Goal: Find specific page/section: Find specific page/section

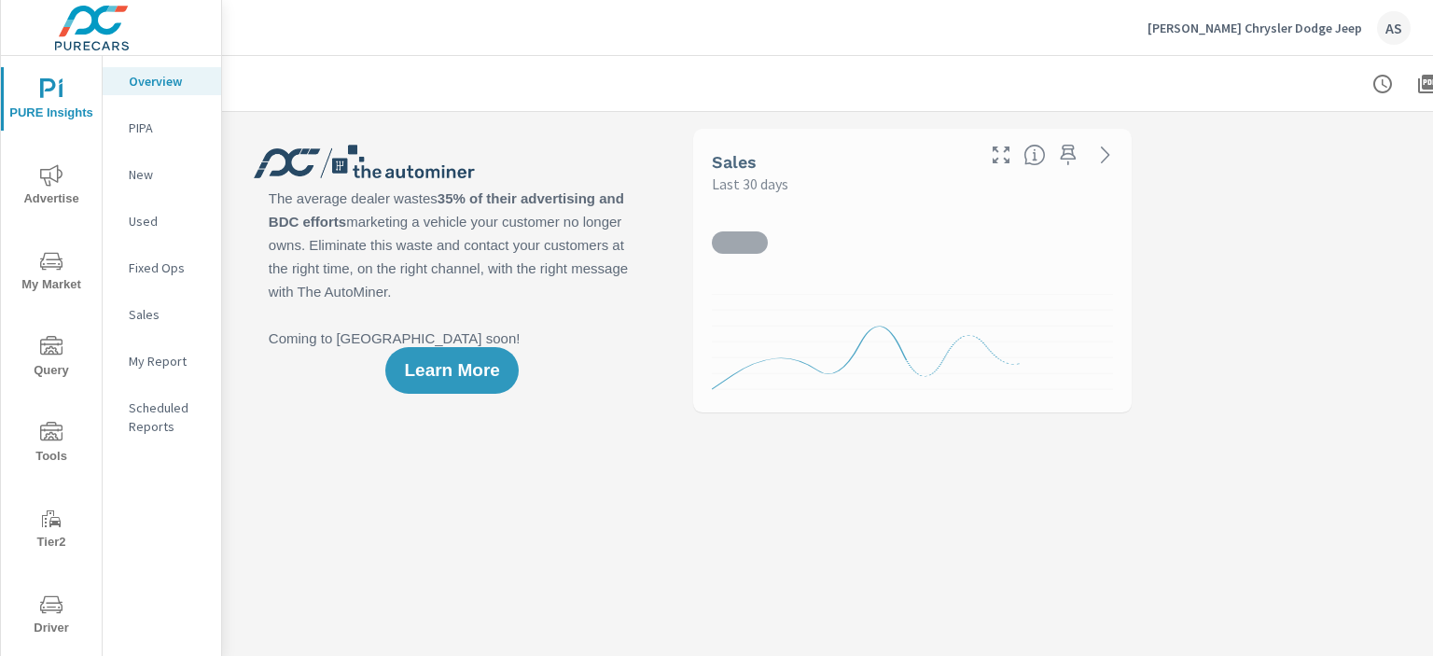
click at [40, 606] on icon "nav menu" at bounding box center [51, 604] width 22 height 18
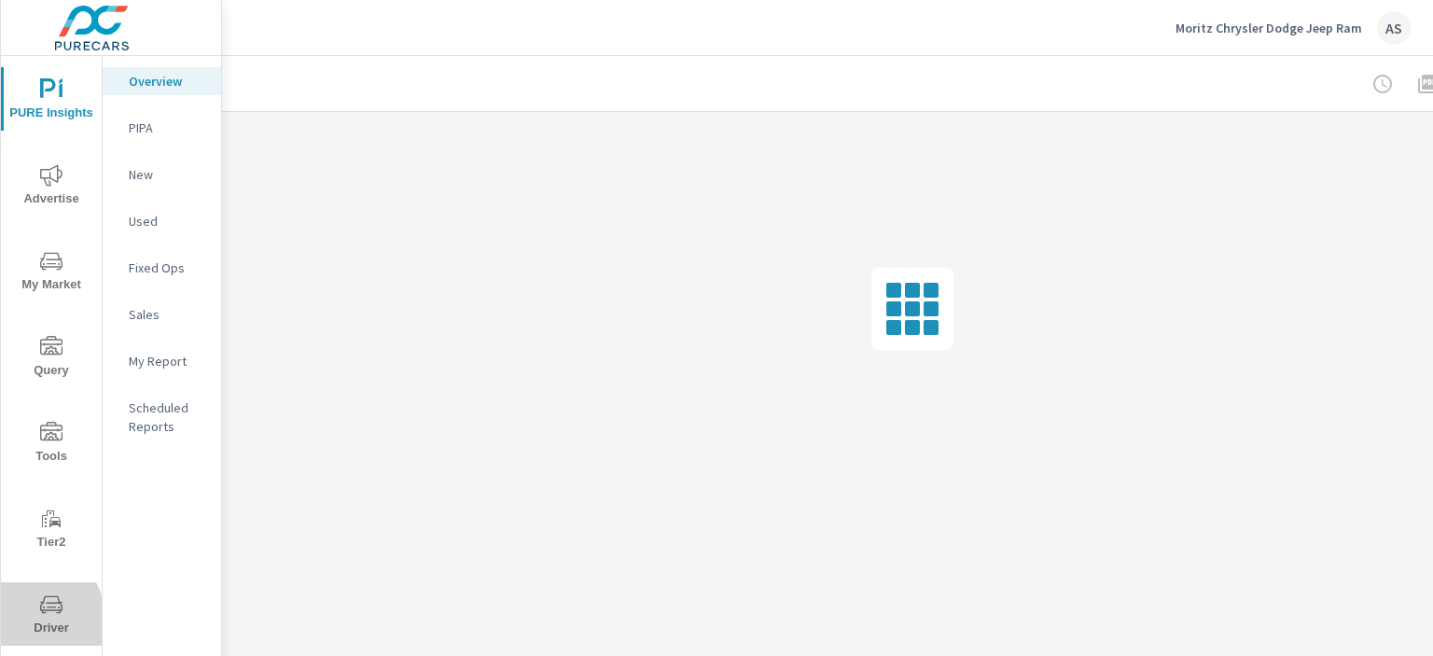
click at [22, 620] on span "Driver" at bounding box center [52, 616] width 90 height 46
